Goal: Task Accomplishment & Management: Complete application form

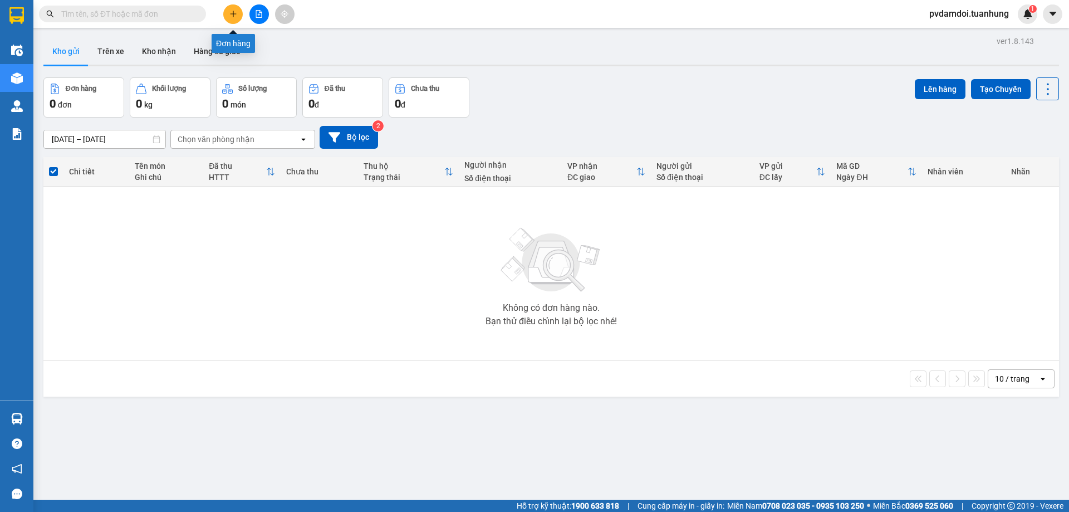
click at [238, 15] on button at bounding box center [232, 13] width 19 height 19
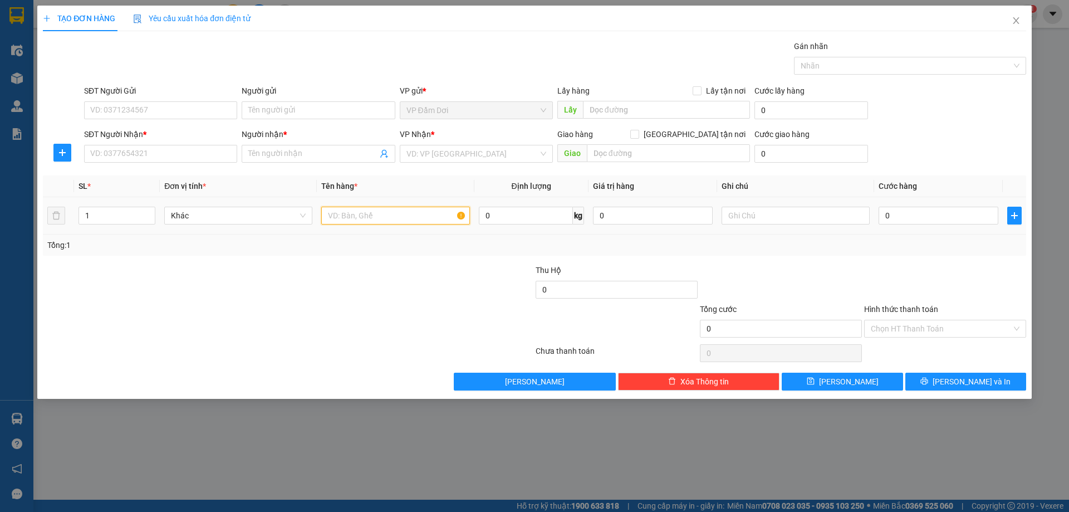
click at [354, 218] on input "text" at bounding box center [395, 216] width 148 height 18
click at [376, 216] on input "1 XE MÁY 69 AE" at bounding box center [395, 216] width 148 height 18
type input "1 XE MÁY 69AE"
click at [295, 160] on span at bounding box center [318, 154] width 153 height 18
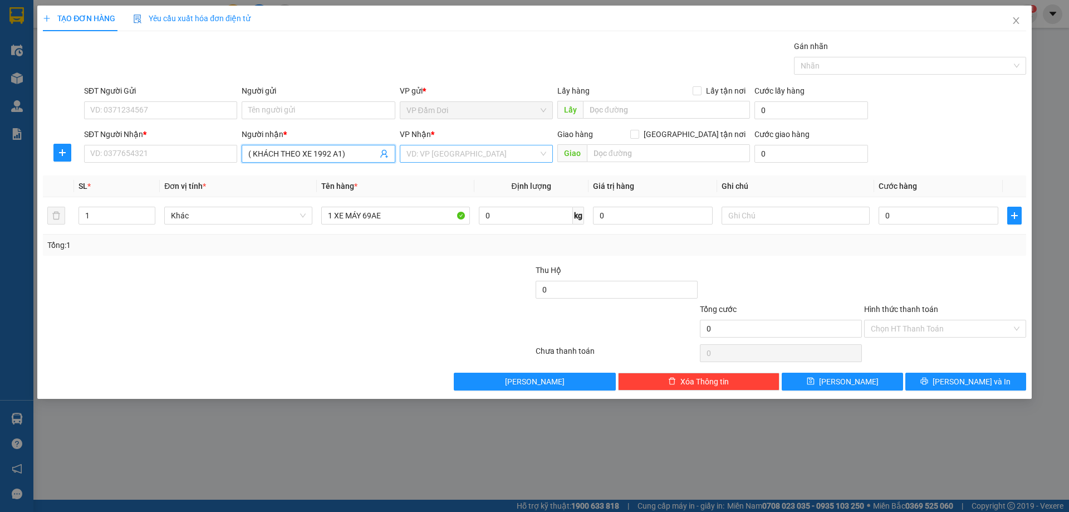
type input "( KHÁCH THEO XE 1992 A1)"
click at [411, 149] on input "search" at bounding box center [473, 153] width 132 height 17
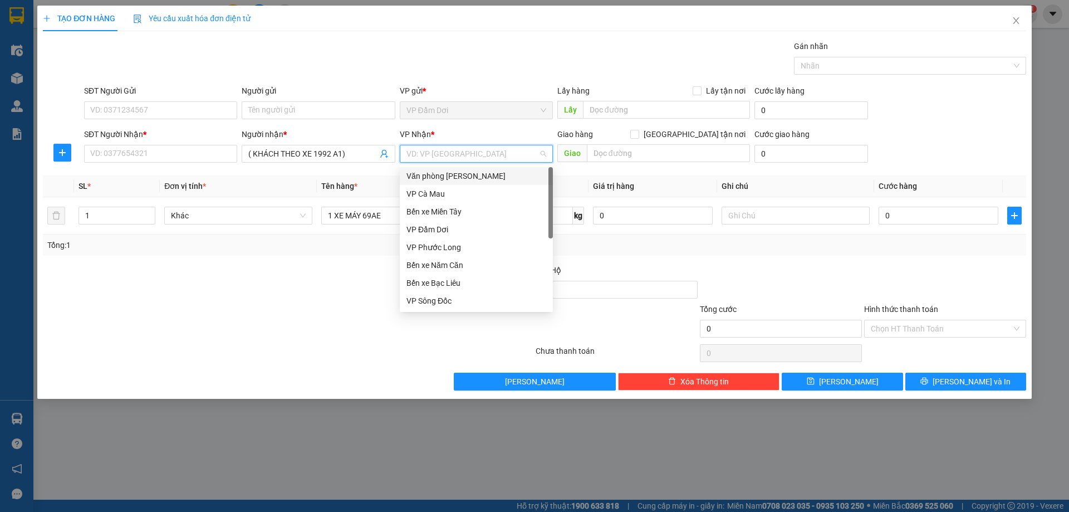
drag, startPoint x: 453, startPoint y: 178, endPoint x: 451, endPoint y: 183, distance: 5.7
click at [453, 177] on div "Văn phòng [PERSON_NAME]" at bounding box center [477, 176] width 140 height 12
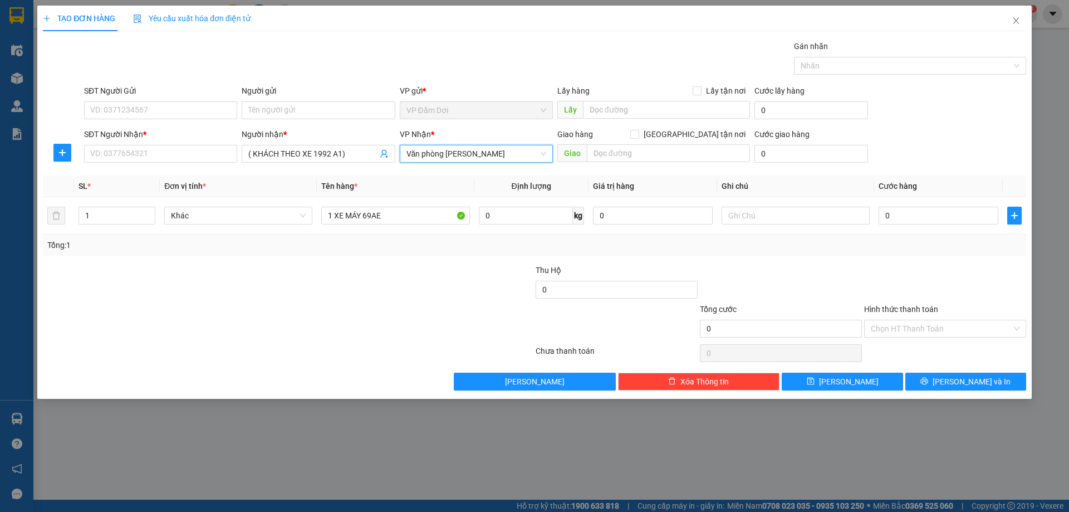
click at [367, 271] on div at bounding box center [206, 283] width 329 height 39
click at [395, 224] on div "1 XE MÁY 69AE" at bounding box center [395, 215] width 148 height 22
click at [397, 223] on input "1 XE MÁY 69AE" at bounding box center [395, 216] width 148 height 18
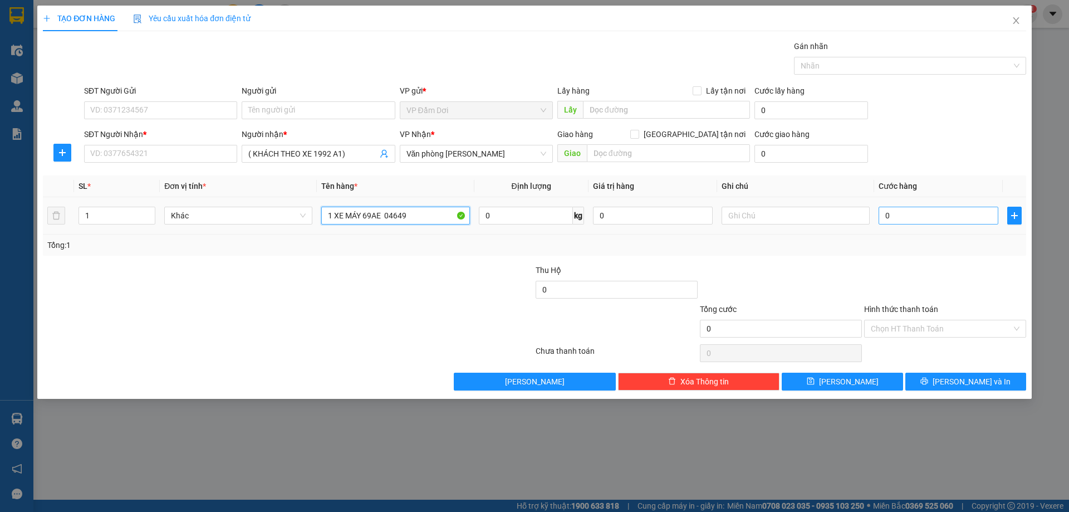
type input "1 XE MÁY 69AE 04649"
click at [908, 211] on input "0" at bounding box center [939, 216] width 120 height 18
type input "002"
type input "2"
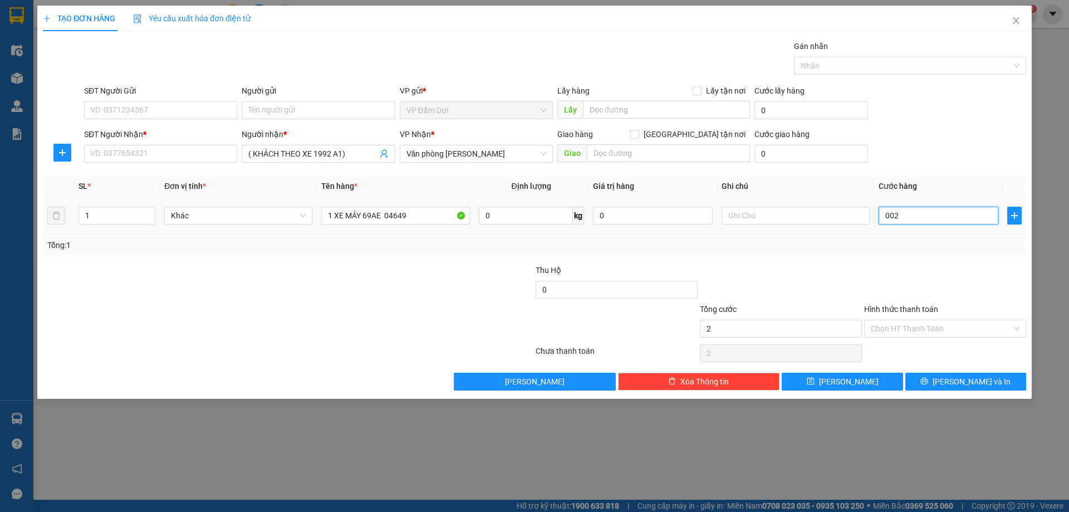
type input "0.025"
type input "25"
type input "00.250"
type input "250"
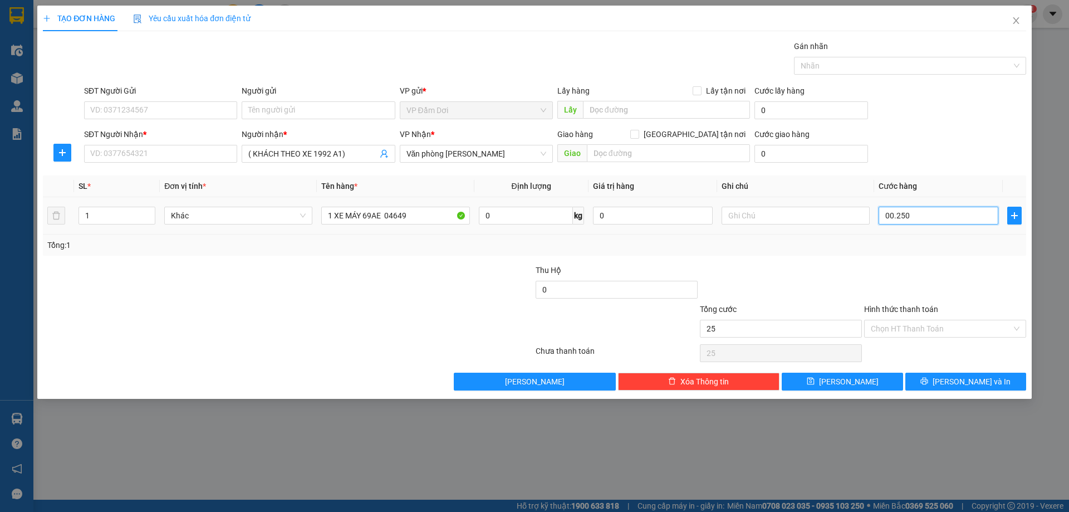
type input "250"
click at [872, 271] on div at bounding box center [945, 283] width 164 height 39
type input "250.000"
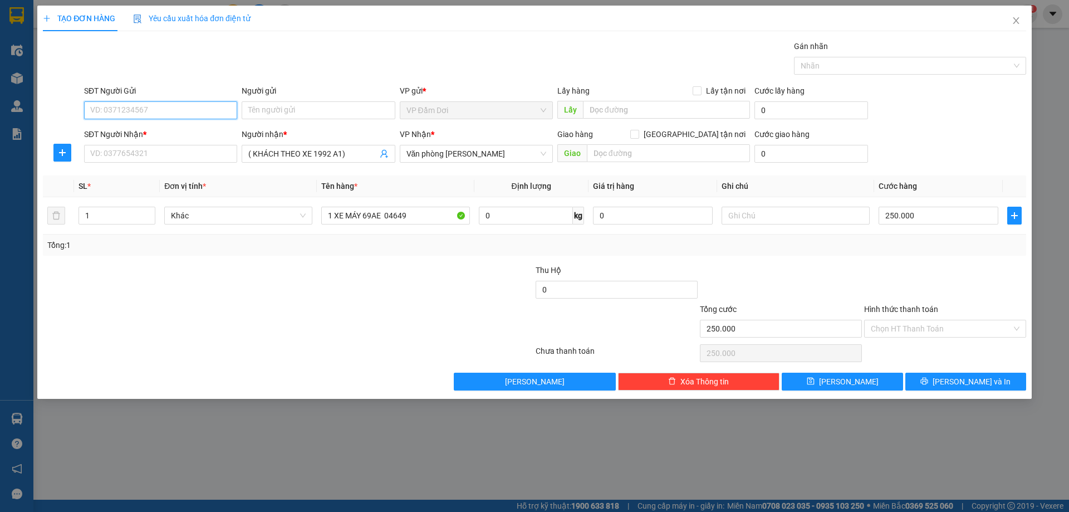
click at [150, 116] on input "SĐT Người Gửi" at bounding box center [160, 110] width 153 height 18
type input "0943288325"
click at [307, 102] on input "Người gửi" at bounding box center [318, 110] width 153 height 18
type input "[PERSON_NAME]"
click at [117, 159] on input "SĐT Người Nhận *" at bounding box center [160, 154] width 153 height 18
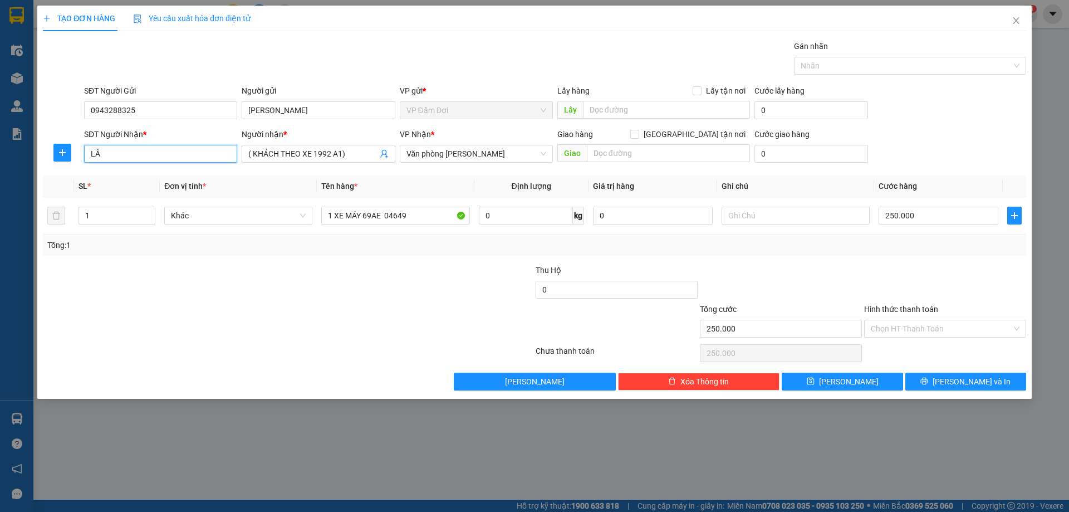
type input "L"
type input "0943288325"
drag, startPoint x: 246, startPoint y: 150, endPoint x: 253, endPoint y: 164, distance: 15.7
click at [247, 154] on span "( KHÁCH THEO XE 1992 A1)" at bounding box center [318, 154] width 153 height 18
click at [245, 154] on span "( KHÁCH THEO XE 1992 A1)" at bounding box center [318, 154] width 153 height 18
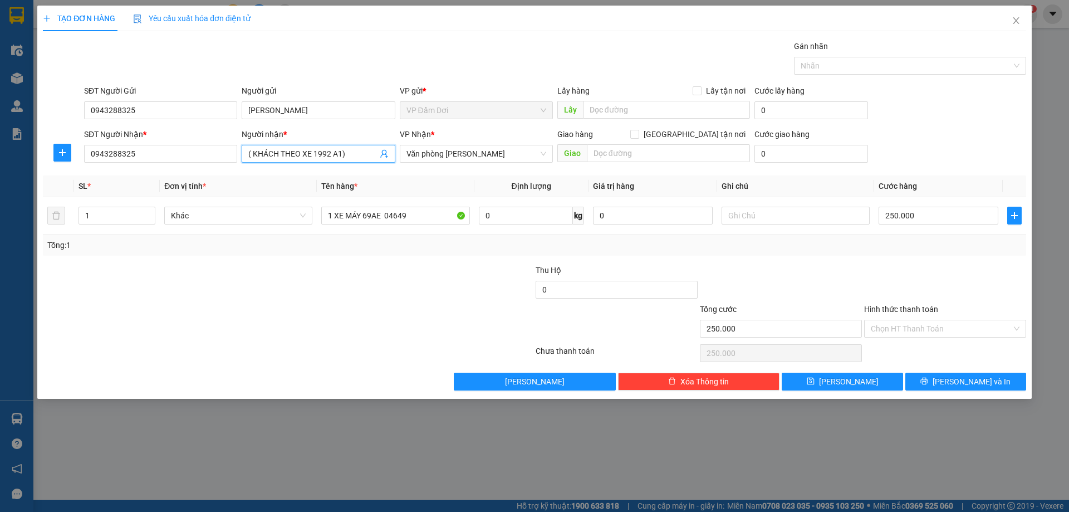
click at [247, 150] on span "( KHÁCH THEO XE 1992 A1)" at bounding box center [318, 154] width 153 height 18
click at [246, 149] on span "( KHÁCH THEO XE 1992 A1)" at bounding box center [318, 154] width 153 height 18
drag, startPoint x: 246, startPoint y: 149, endPoint x: 253, endPoint y: 149, distance: 7.2
click at [250, 149] on span "( KHÁCH THEO XE 1992 A1)" at bounding box center [318, 154] width 153 height 18
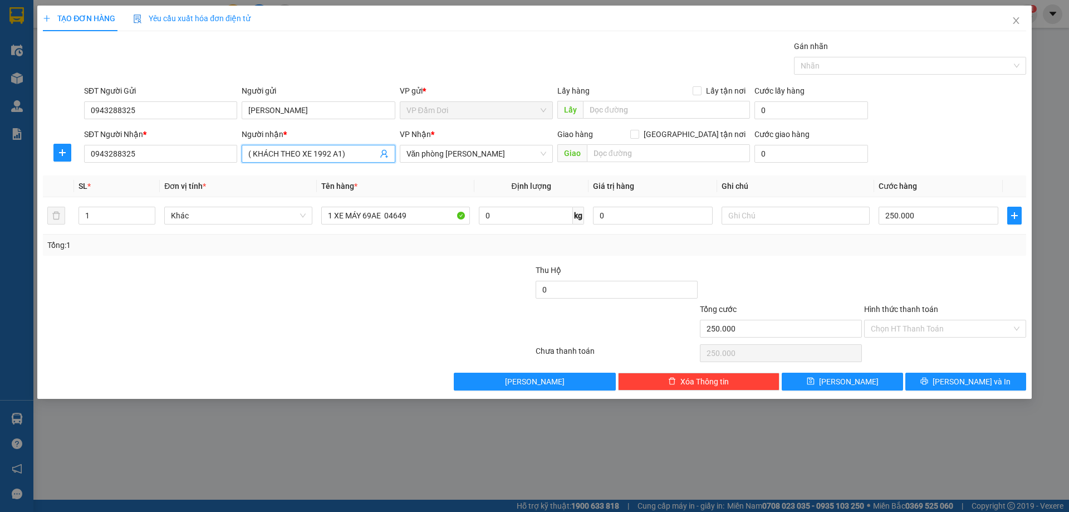
click at [252, 153] on input "( KHÁCH THEO XE 1992 A1)" at bounding box center [312, 154] width 129 height 12
type input "[PERSON_NAME] ( KHÁCH THEO XE 1992 A1)"
drag, startPoint x: 326, startPoint y: 340, endPoint x: 334, endPoint y: 344, distance: 8.2
click at [329, 338] on div at bounding box center [206, 322] width 329 height 39
click at [910, 330] on input "Hình thức thanh toán" at bounding box center [941, 328] width 141 height 17
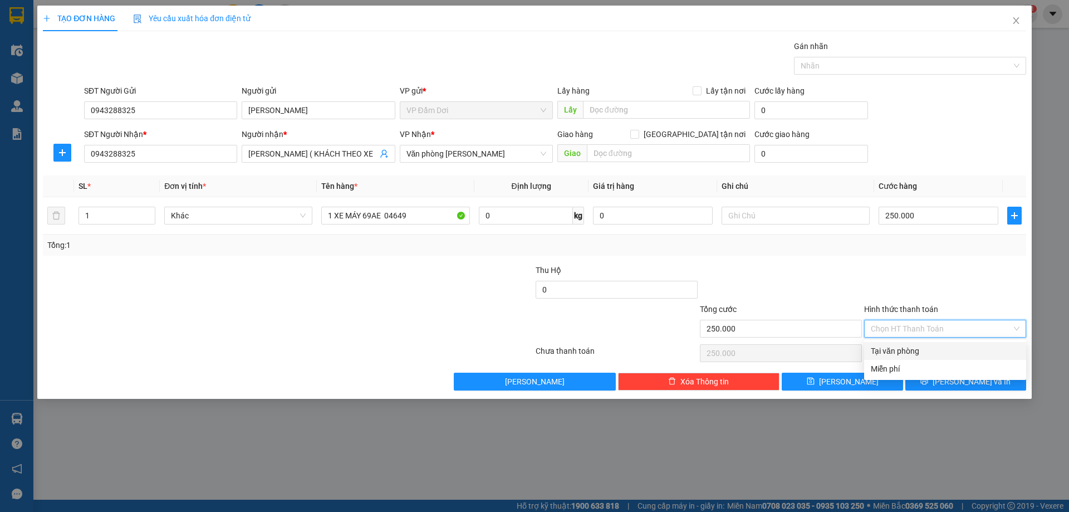
drag, startPoint x: 915, startPoint y: 348, endPoint x: 910, endPoint y: 353, distance: 7.5
click at [917, 350] on div "Tại văn phòng" at bounding box center [945, 351] width 149 height 12
type input "0"
click at [920, 374] on button "[PERSON_NAME] và In" at bounding box center [966, 382] width 121 height 18
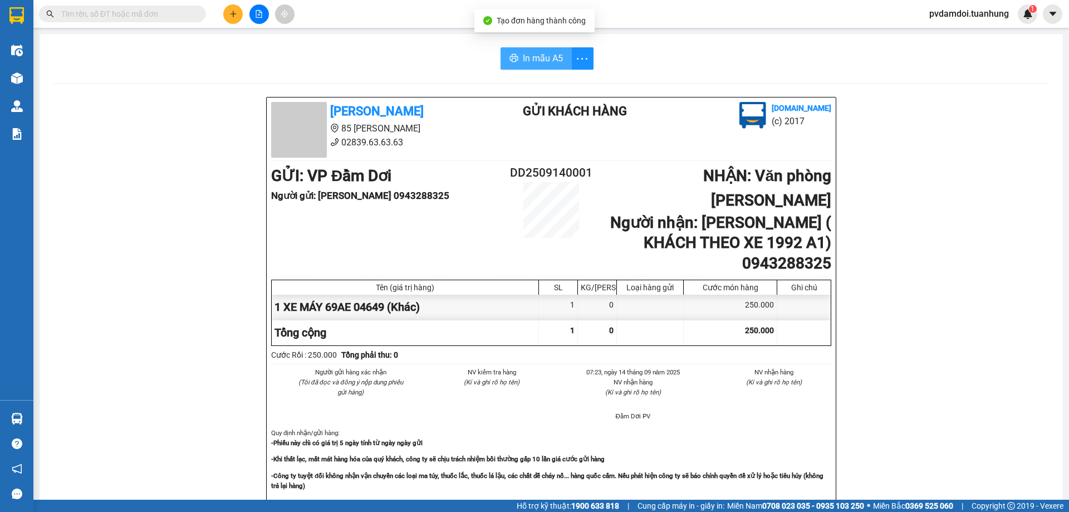
click at [526, 55] on span "In mẫu A5" at bounding box center [543, 58] width 40 height 14
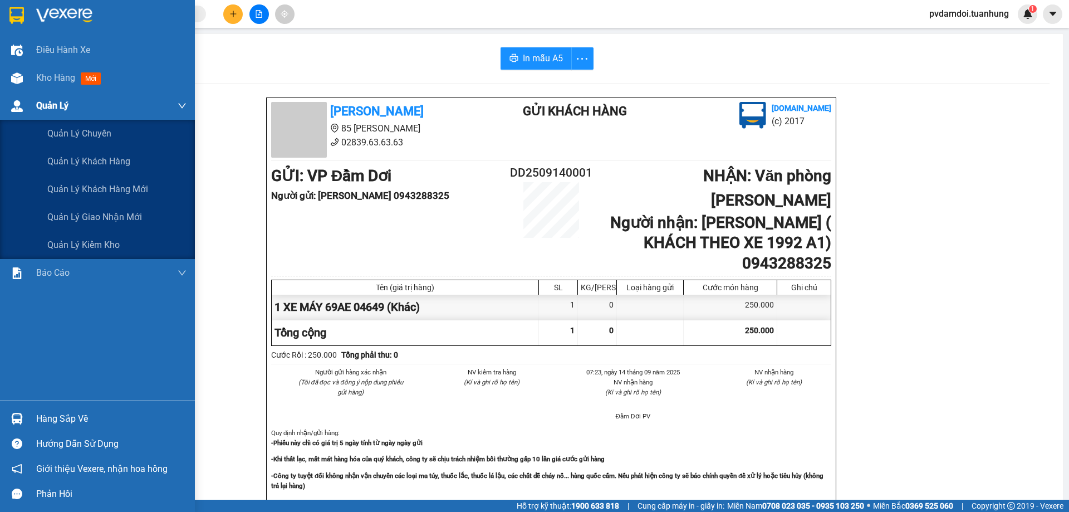
click at [52, 106] on span "Quản Lý" at bounding box center [52, 106] width 32 height 14
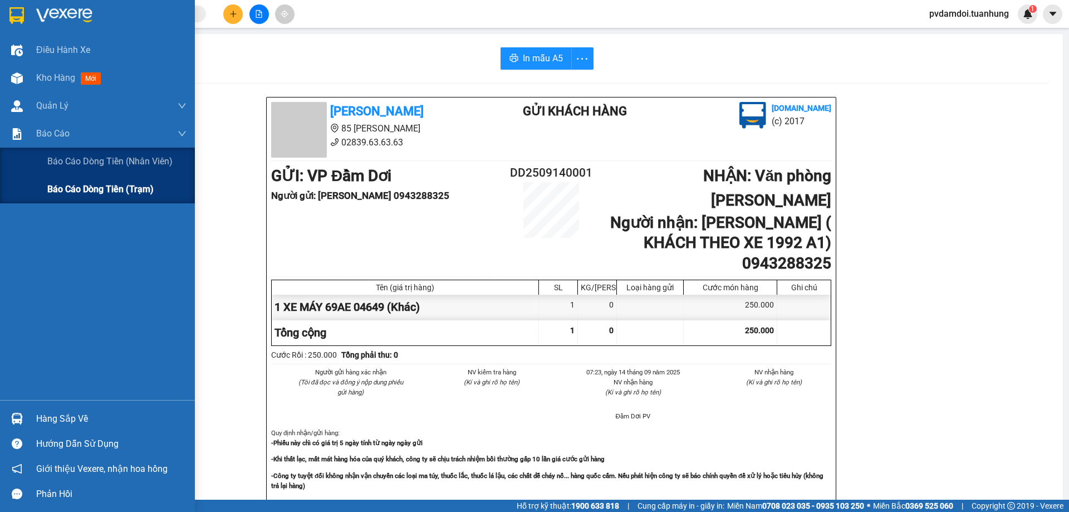
click at [43, 181] on div "Báo cáo dòng tiền (trạm)" at bounding box center [97, 189] width 195 height 28
